Goal: Find specific page/section: Find specific page/section

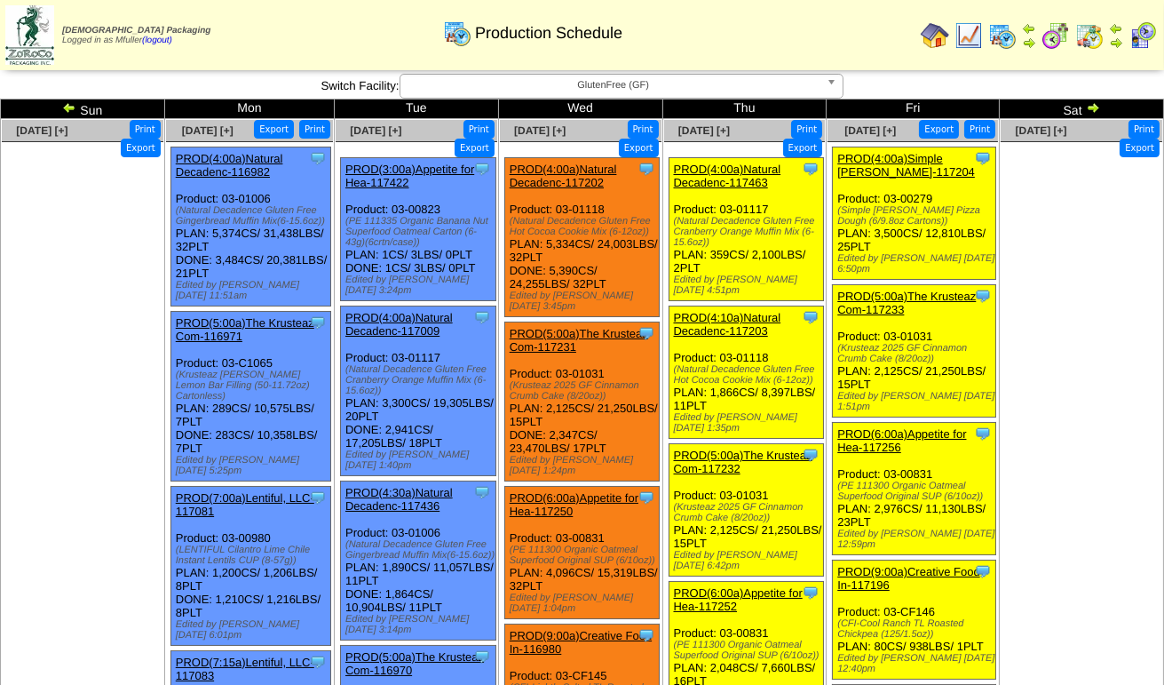
click at [565, 91] on span "GlutenFree (GF)" at bounding box center [614, 85] width 412 height 21
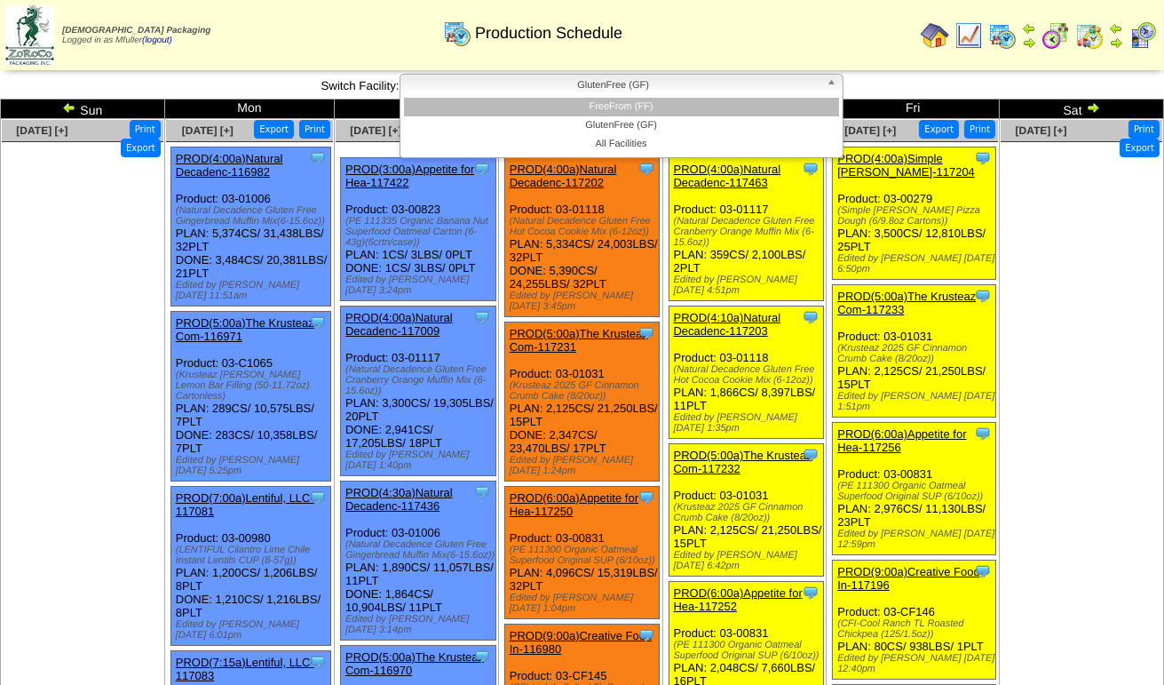
click at [567, 107] on li "FreeFrom (FF)" at bounding box center [621, 107] width 435 height 19
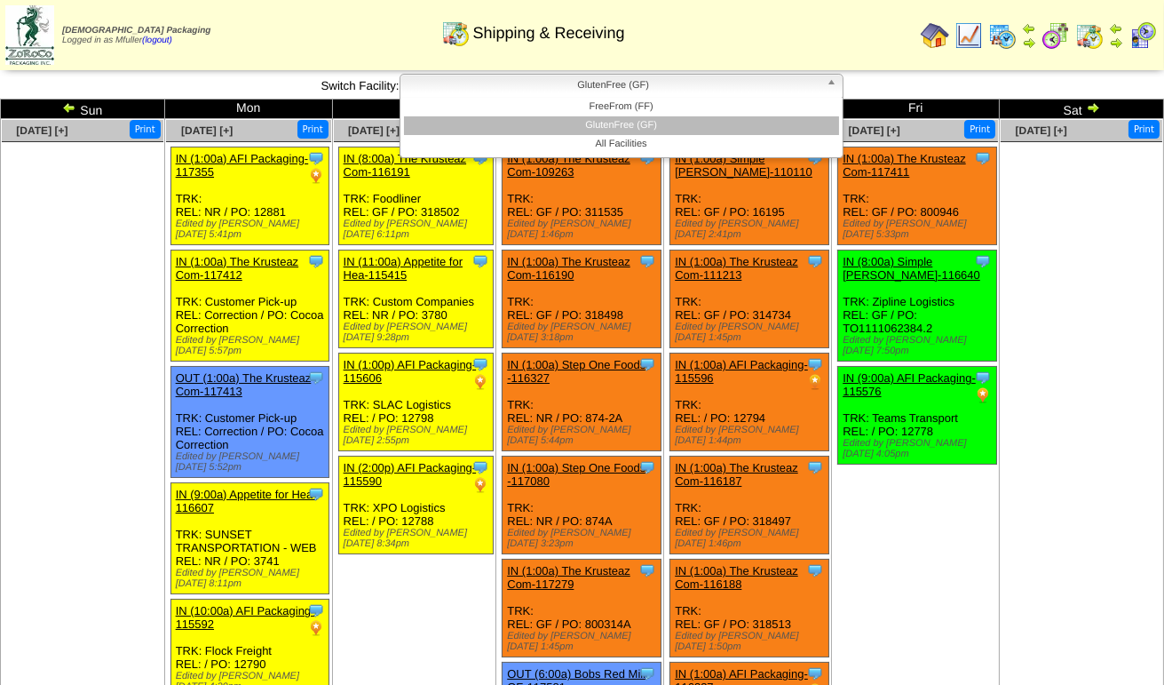
click at [524, 82] on span "GlutenFree (GF)" at bounding box center [614, 85] width 412 height 21
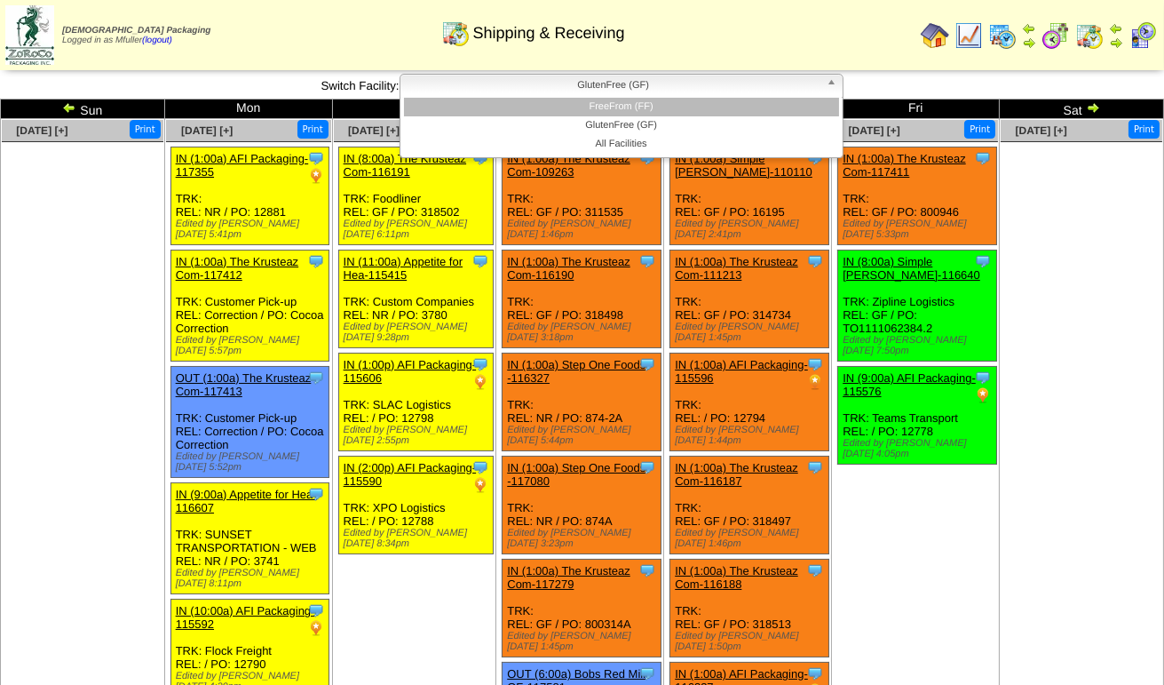
click at [523, 106] on li "FreeFrom (FF)" at bounding box center [621, 107] width 435 height 19
